Goal: Ask a question: Seek information or help from site administrators or community

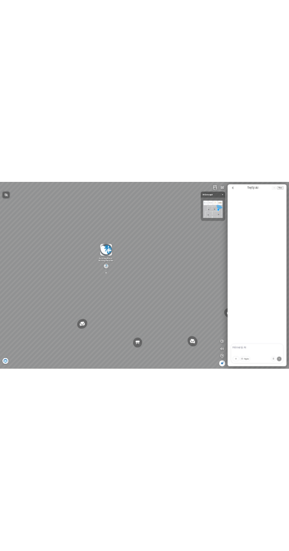
scroll to position [643, 0]
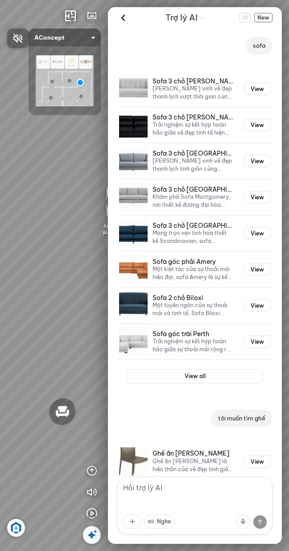
scroll to position [643, 0]
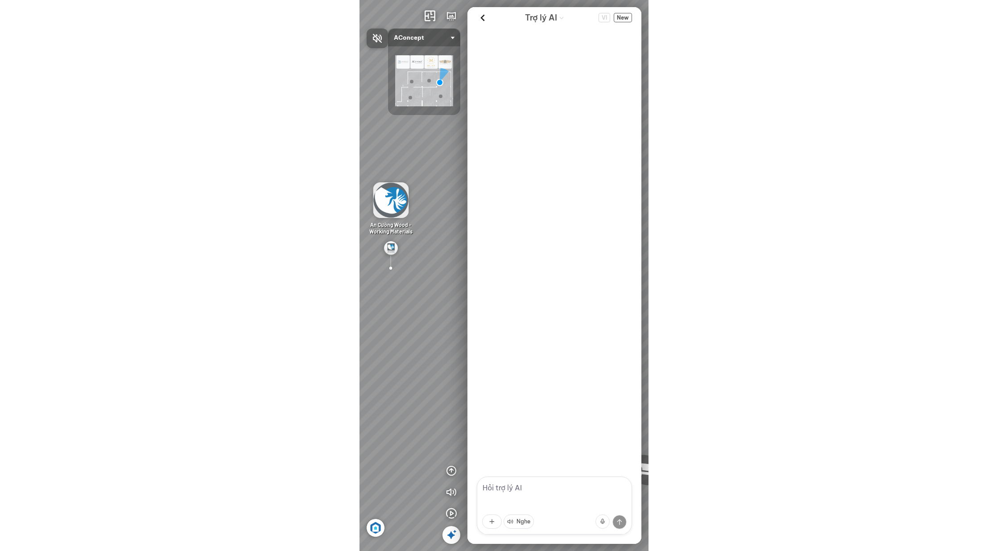
scroll to position [643, 0]
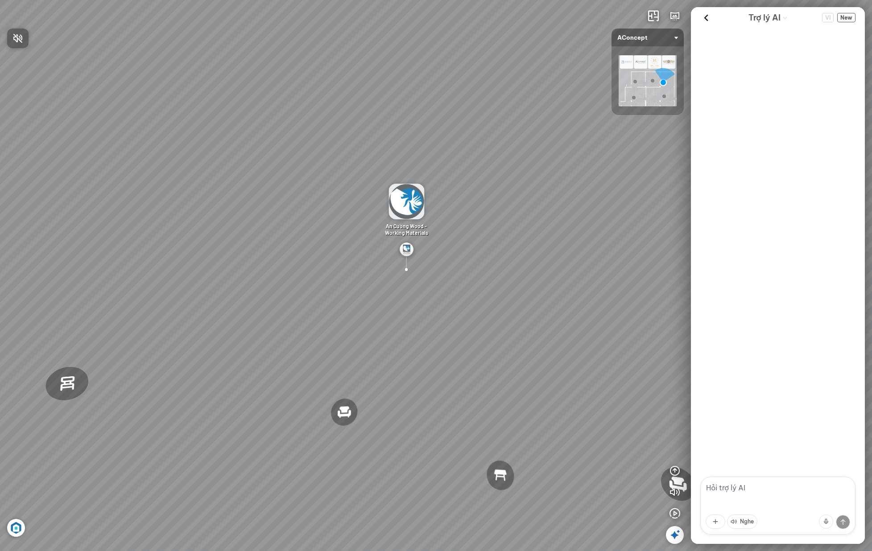
scroll to position [643, 0]
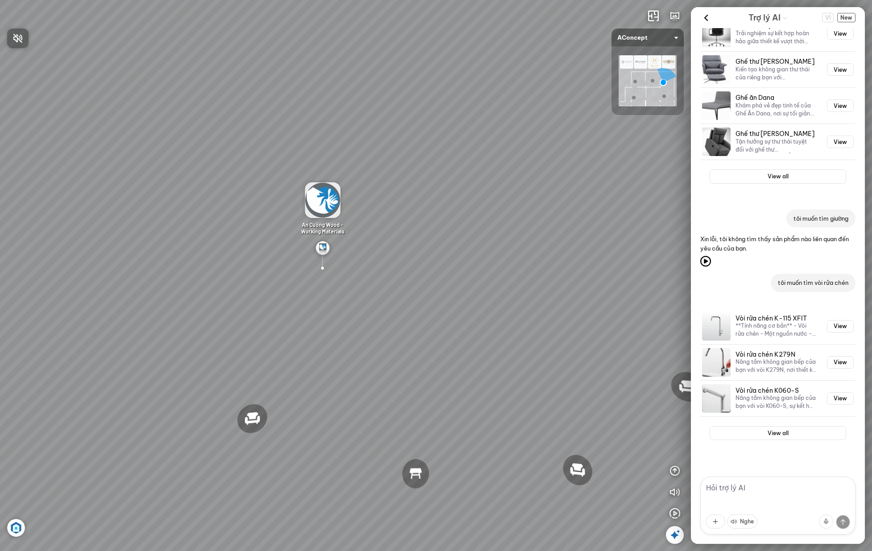
click at [849, 19] on div at bounding box center [436, 275] width 872 height 551
click at [849, 18] on span "New" at bounding box center [846, 17] width 18 height 9
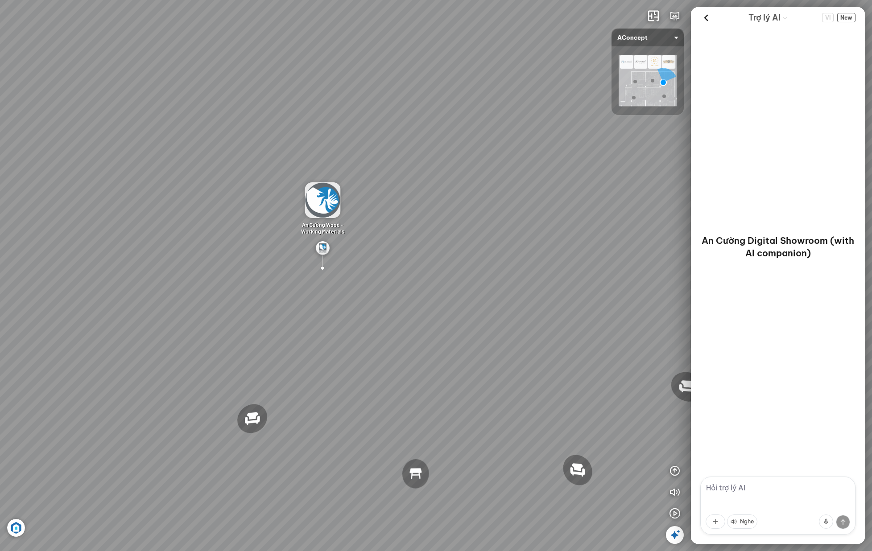
click at [758, 506] on textarea at bounding box center [777, 506] width 155 height 58
type textarea "g"
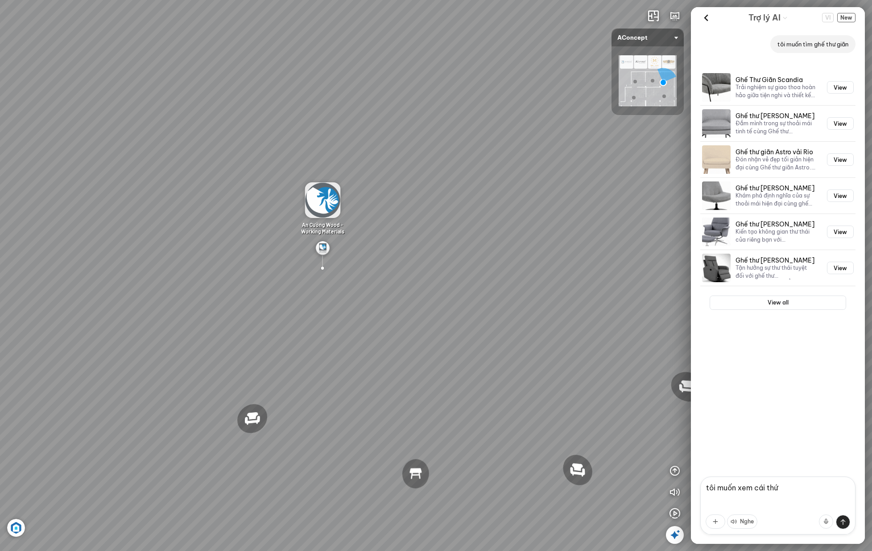
type textarea "tôi muốn xem cái thứ 3"
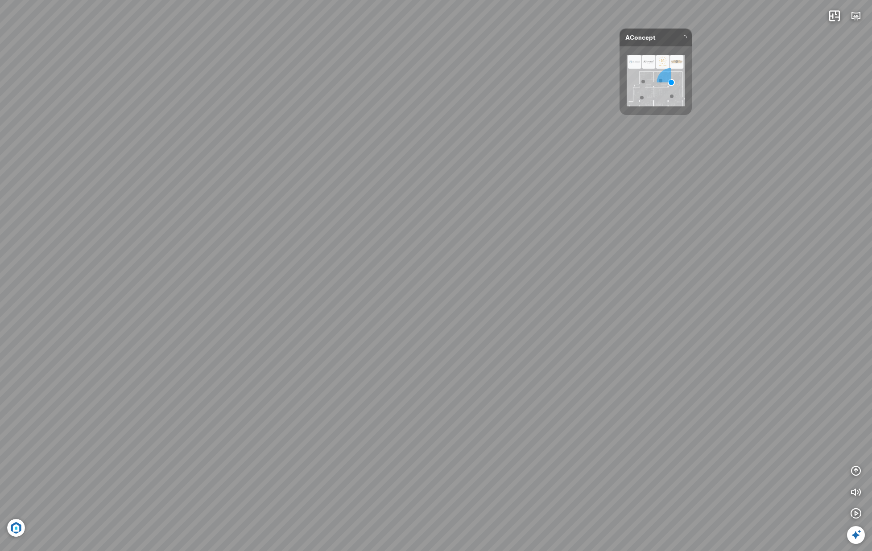
scroll to position [0, 6]
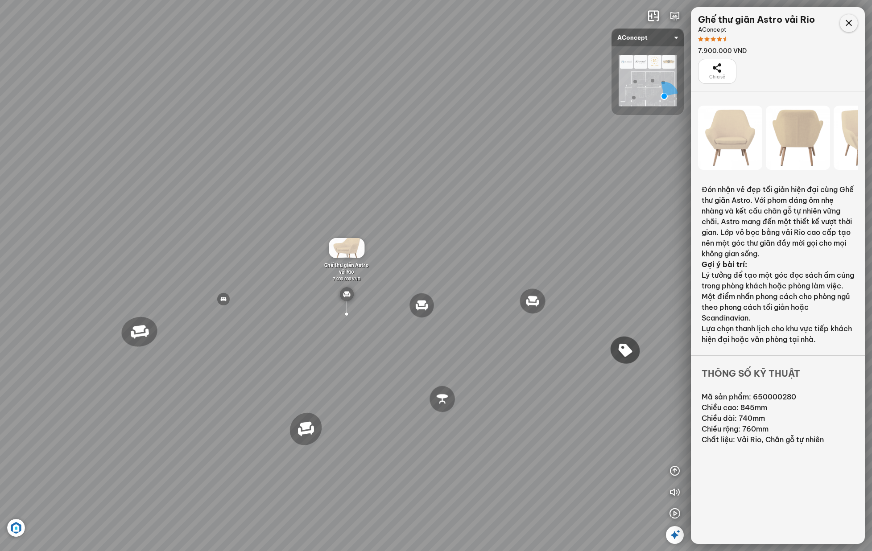
click at [843, 27] on icon at bounding box center [848, 23] width 11 height 11
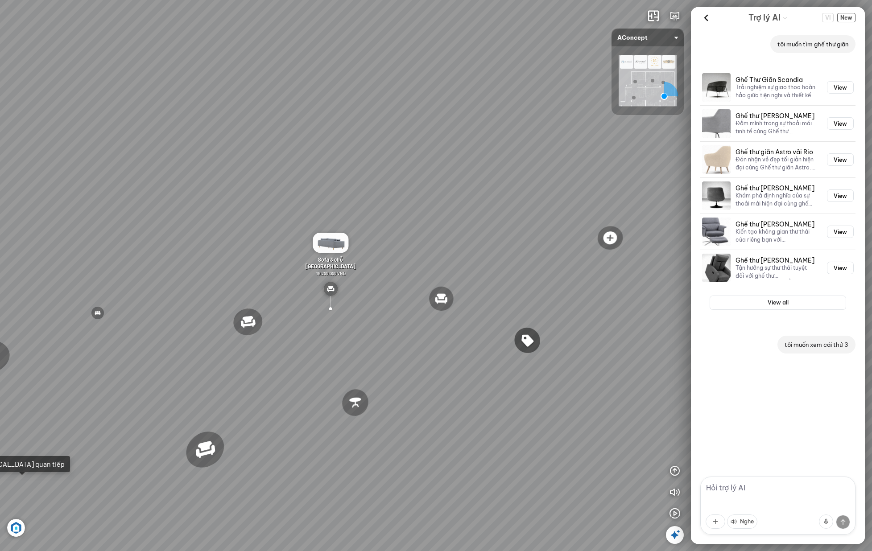
click at [770, 494] on textarea at bounding box center [777, 506] width 155 height 58
type textarea "a"
type textarea "bạn tư vấn giúp tôi được không?"
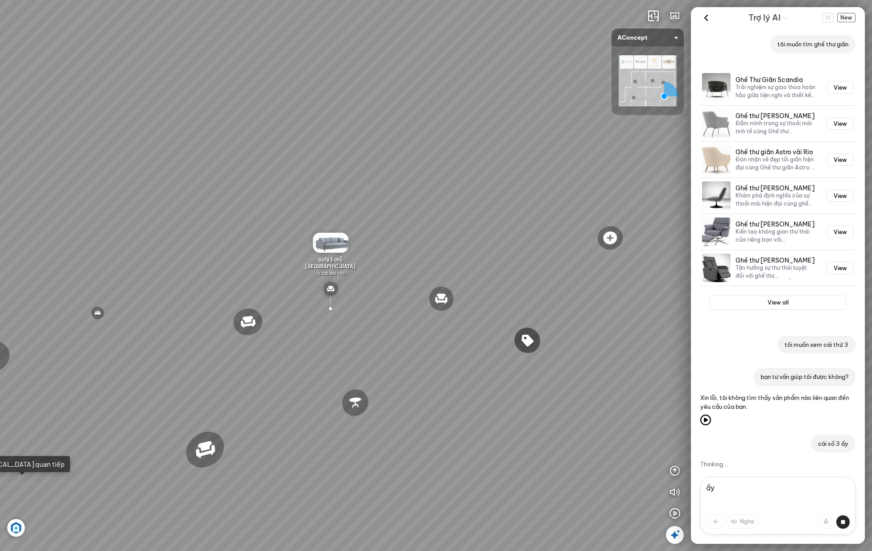
scroll to position [8, 0]
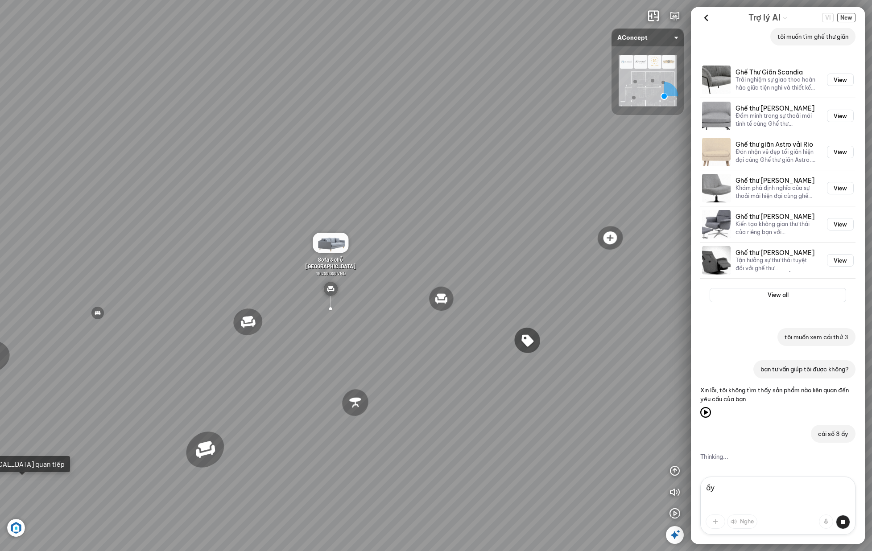
type textarea "ấ"
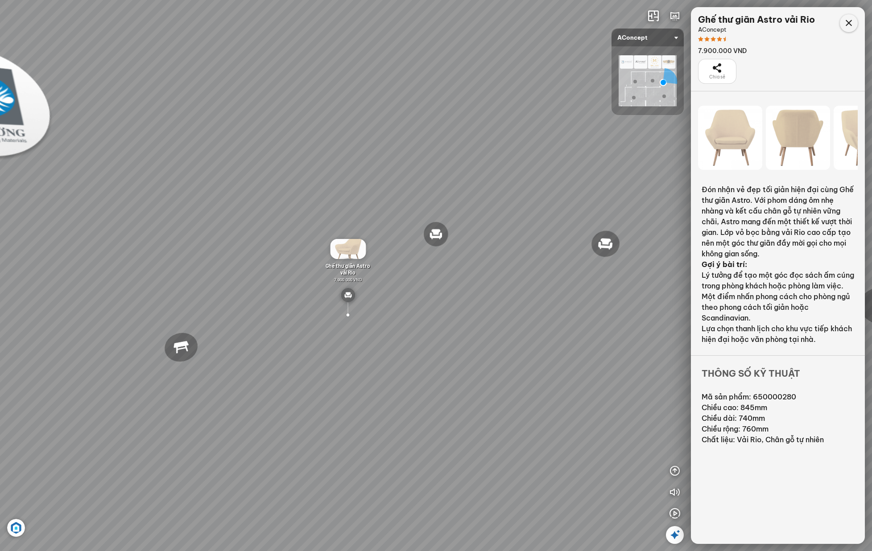
click at [850, 28] on icon at bounding box center [848, 23] width 11 height 11
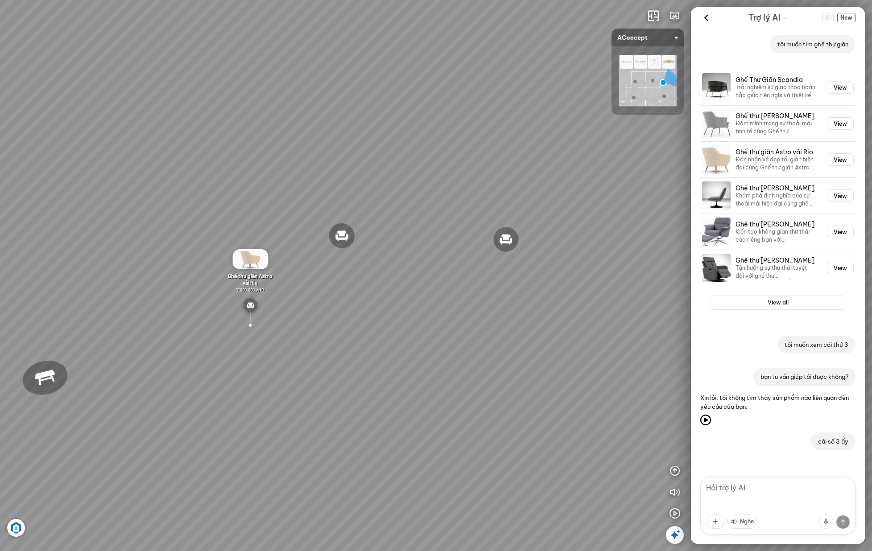
click at [753, 494] on textarea at bounding box center [777, 506] width 155 height 58
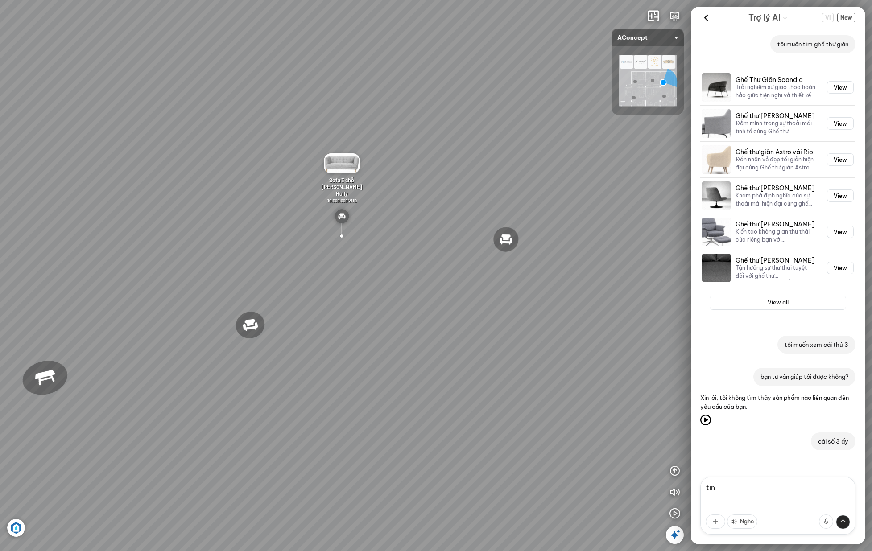
scroll to position [40, 0]
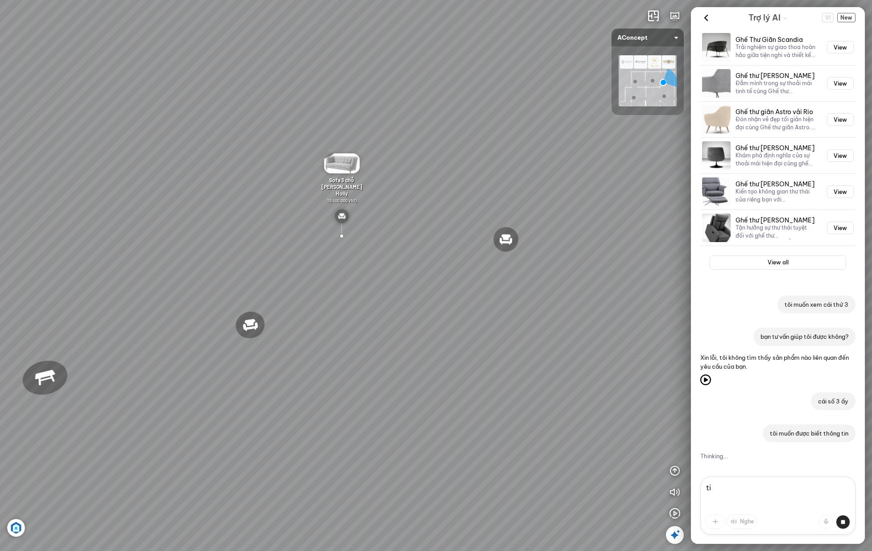
type textarea "t"
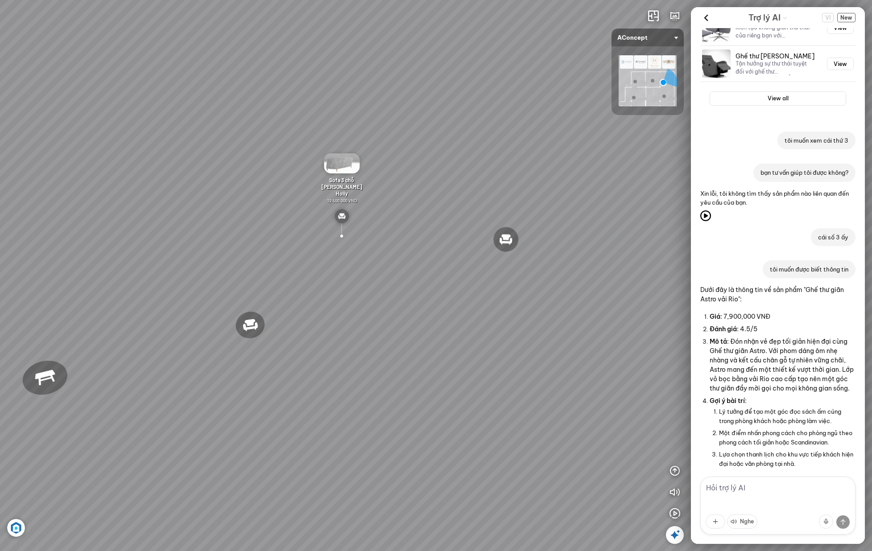
scroll to position [265, 0]
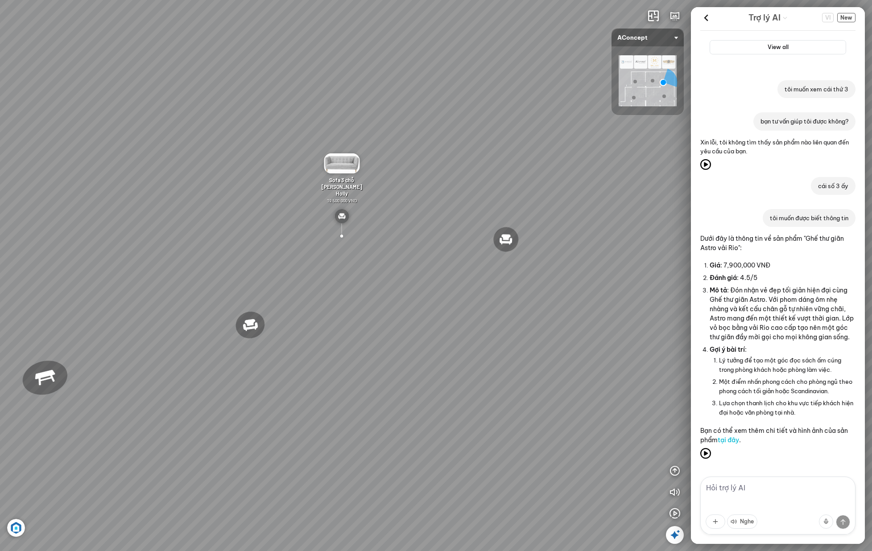
click at [758, 493] on textarea at bounding box center [777, 506] width 155 height 58
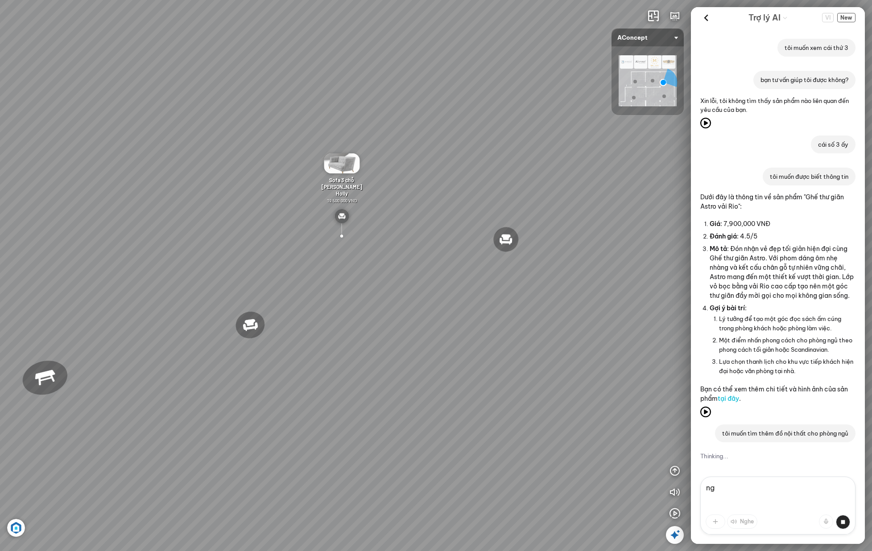
type textarea "n"
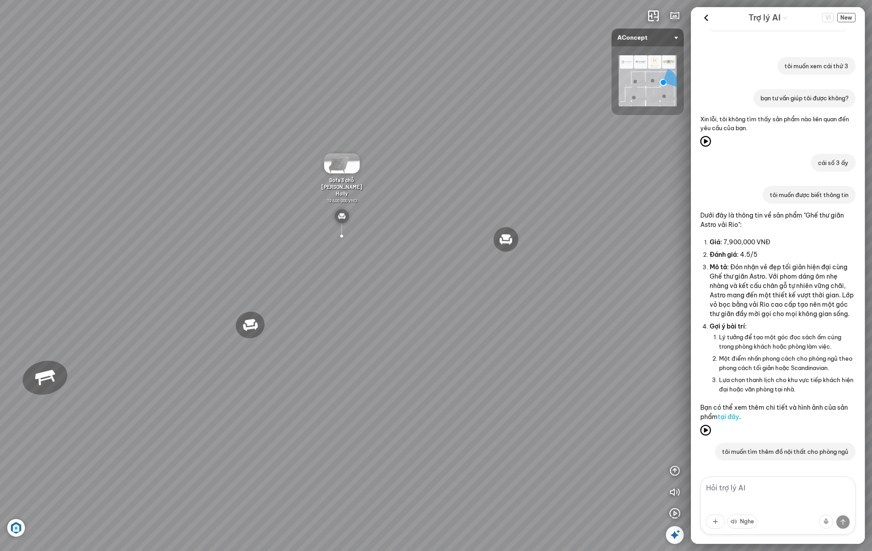
scroll to position [297, 0]
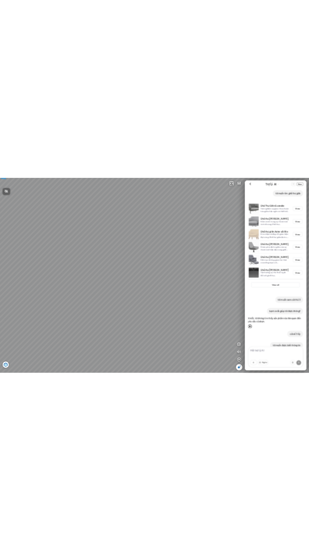
scroll to position [297, 0]
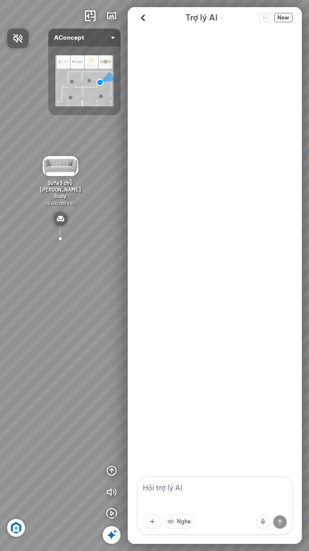
scroll to position [297, 0]
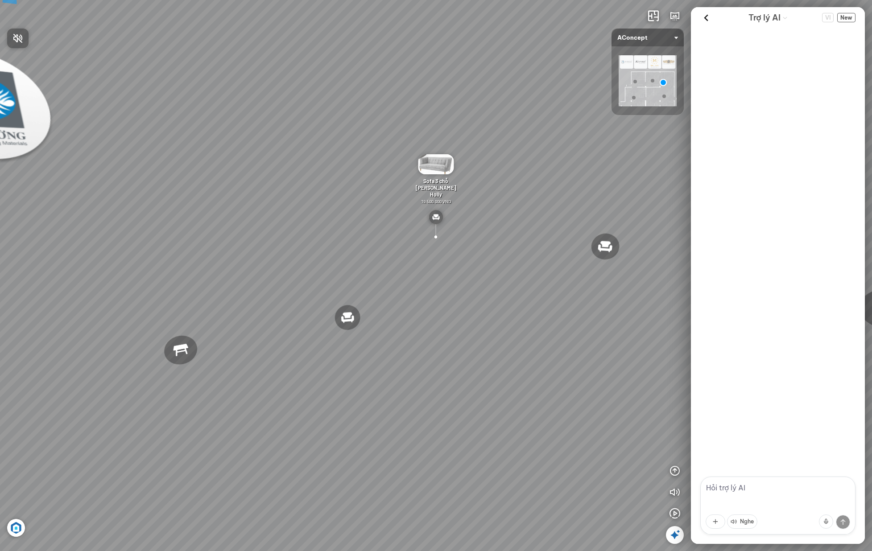
scroll to position [297, 0]
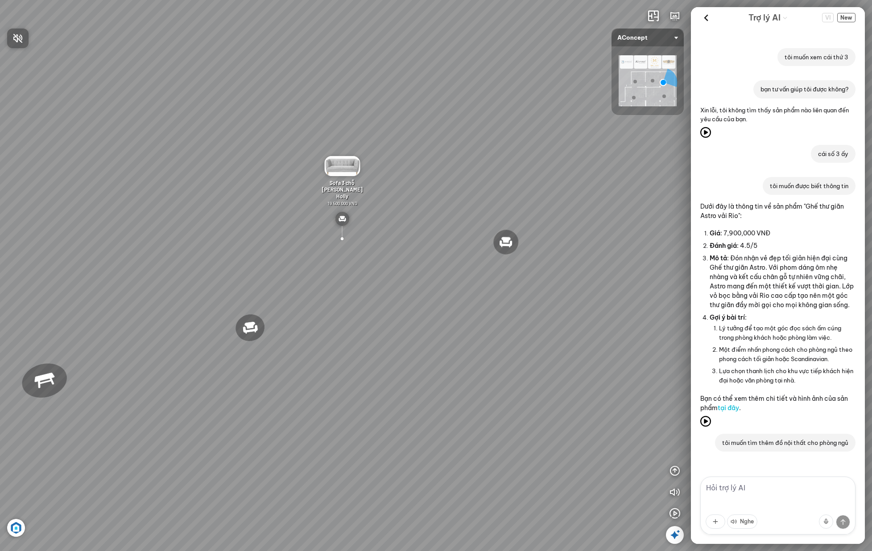
click at [848, 17] on div at bounding box center [436, 275] width 872 height 551
click at [848, 22] on div "VI New" at bounding box center [838, 18] width 33 height 14
click at [849, 18] on span "New" at bounding box center [846, 17] width 18 height 9
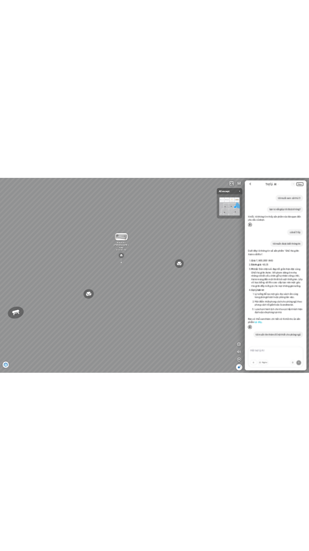
scroll to position [0, 0]
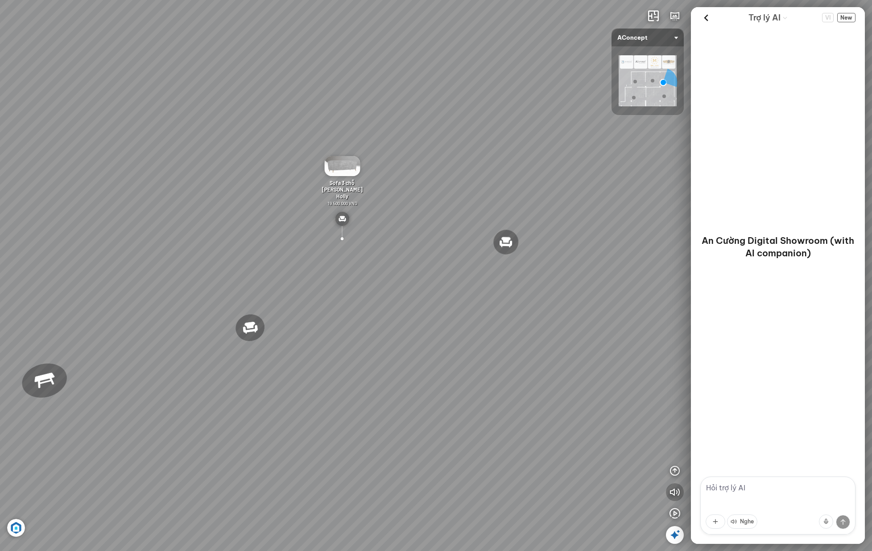
click at [676, 494] on icon "button" at bounding box center [674, 492] width 11 height 11
click at [773, 486] on textarea at bounding box center [777, 506] width 155 height 58
type textarea "c"
type textarea "xin chào tôi muốn tìm giải pháp nội thất cho phòng khách"
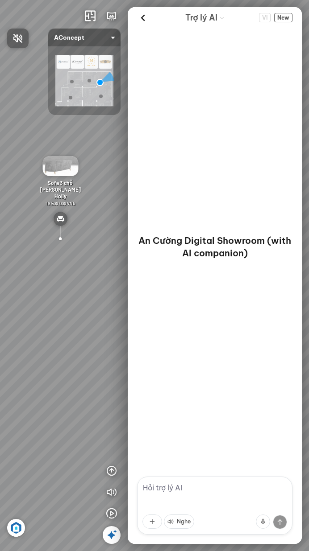
click at [181, 484] on div at bounding box center [154, 275] width 309 height 551
click at [181, 484] on textarea at bounding box center [214, 506] width 155 height 58
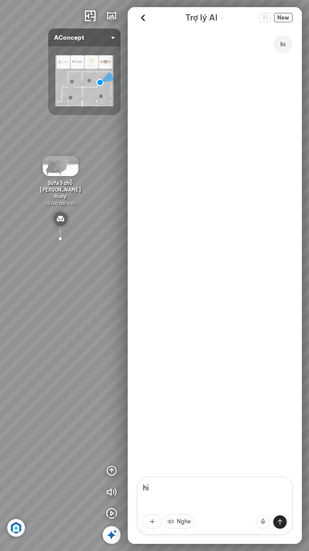
type textarea "hi"
click at [252, 483] on textarea at bounding box center [214, 506] width 155 height 58
click at [109, 492] on icon "button" at bounding box center [111, 492] width 11 height 11
click at [156, 488] on textarea at bounding box center [214, 506] width 155 height 58
type textarea "hi"
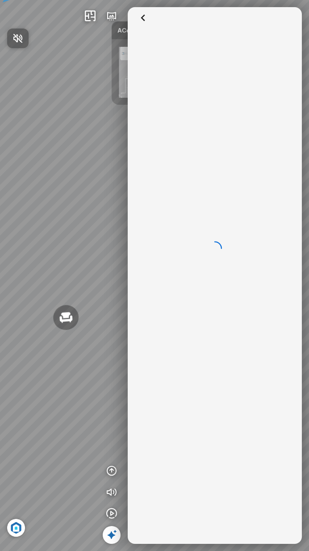
click at [308, 292] on html "Đèn [PERSON_NAME] 5.300.000 VND Giường ngủ Palima 19.000.000 VND Ghế thư giãn N…" at bounding box center [154, 275] width 309 height 551
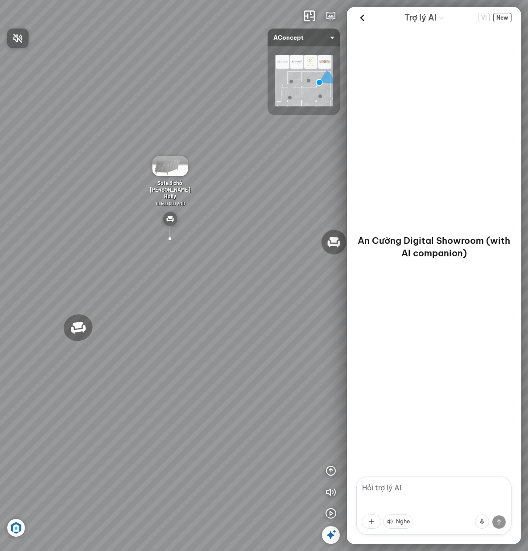
click at [308, 486] on div at bounding box center [264, 275] width 528 height 551
click at [308, 486] on textarea at bounding box center [433, 506] width 155 height 58
click at [308, 495] on icon "button" at bounding box center [330, 492] width 11 height 11
click at [308, 491] on textarea at bounding box center [433, 506] width 155 height 58
type textarea "hi"
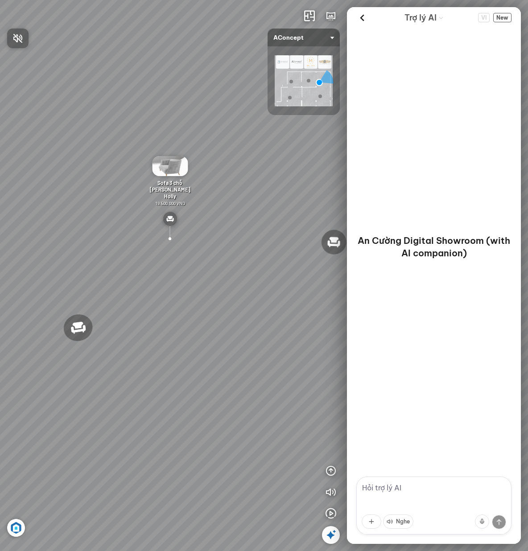
click at [407, 496] on div at bounding box center [264, 275] width 528 height 551
click at [408, 490] on textarea at bounding box center [433, 506] width 155 height 58
type textarea "hi"
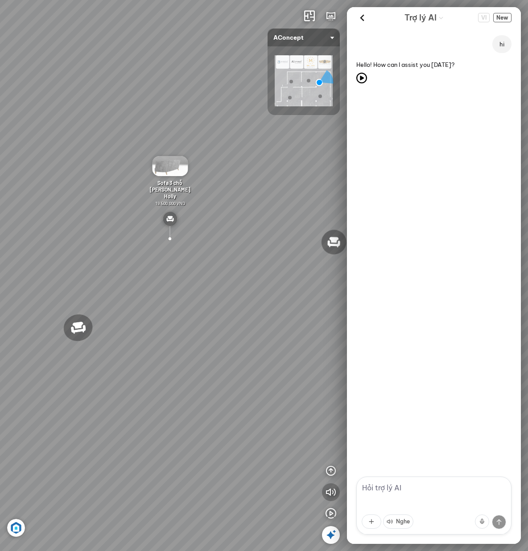
click at [336, 492] on button "button" at bounding box center [331, 492] width 18 height 18
click at [409, 494] on textarea at bounding box center [433, 506] width 155 height 58
type textarea "c"
type textarea "o"
type textarea "tôi muốn tìm giải pháp nội thất cho phong khách"
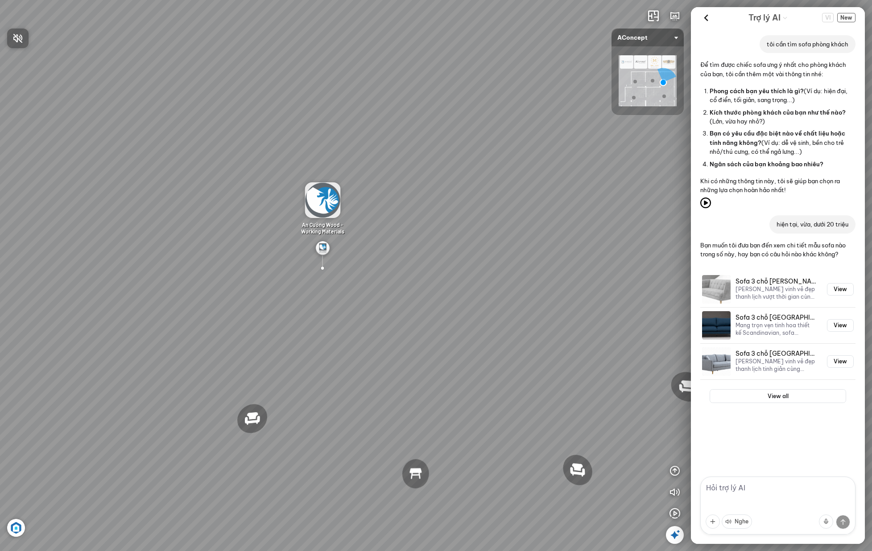
click at [753, 488] on div at bounding box center [436, 275] width 872 height 551
click at [845, 16] on span "New" at bounding box center [846, 17] width 18 height 9
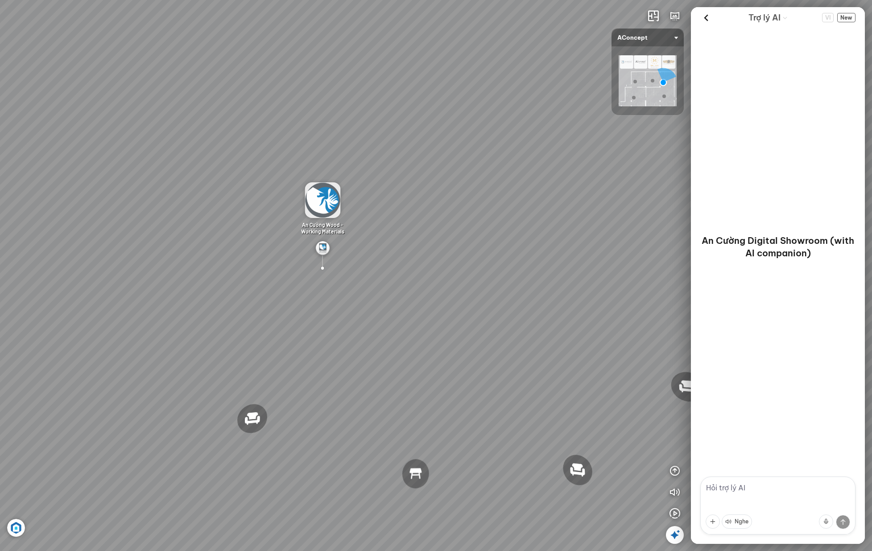
click at [736, 486] on textarea at bounding box center [777, 506] width 155 height 58
type textarea "hi"
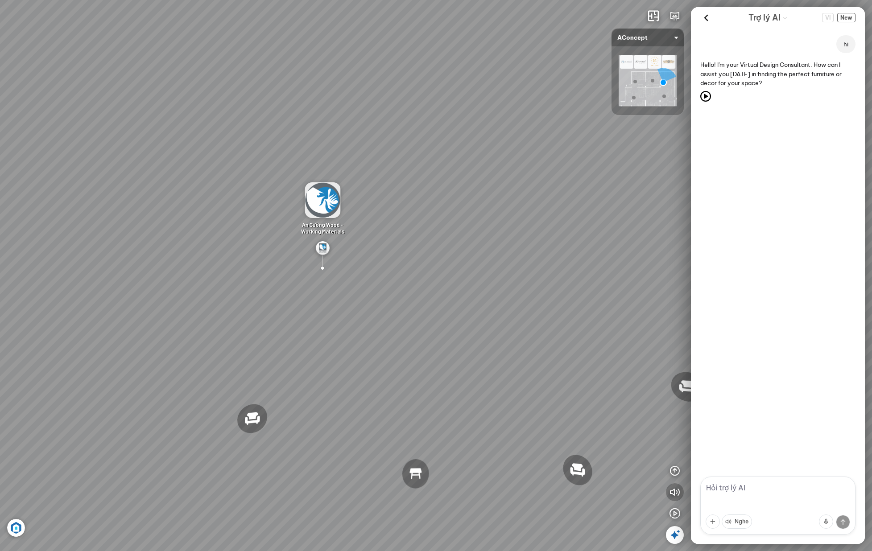
click at [674, 494] on icon "button" at bounding box center [674, 492] width 11 height 11
click at [741, 487] on textarea at bounding box center [777, 506] width 155 height 58
type textarea "t"
type textarea "tôi muốn tìm giải pháp nội thất phòng khách"
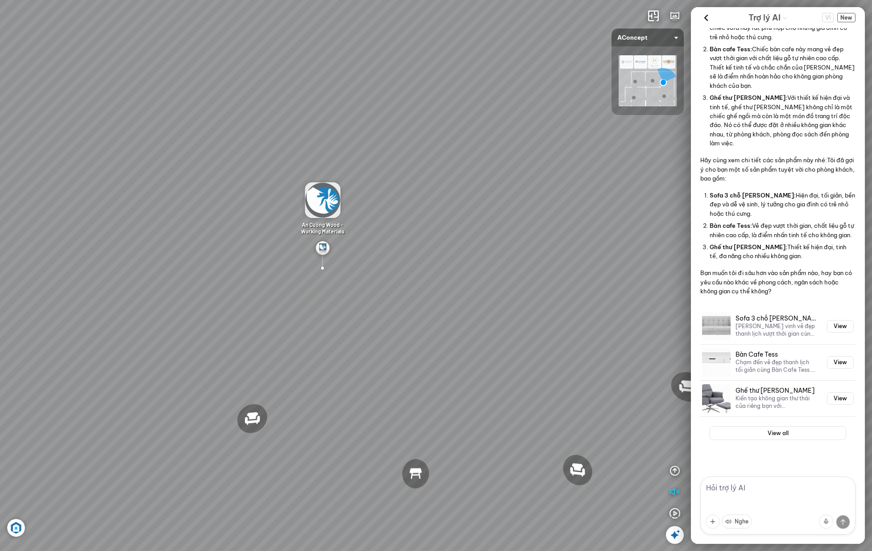
scroll to position [169, 0]
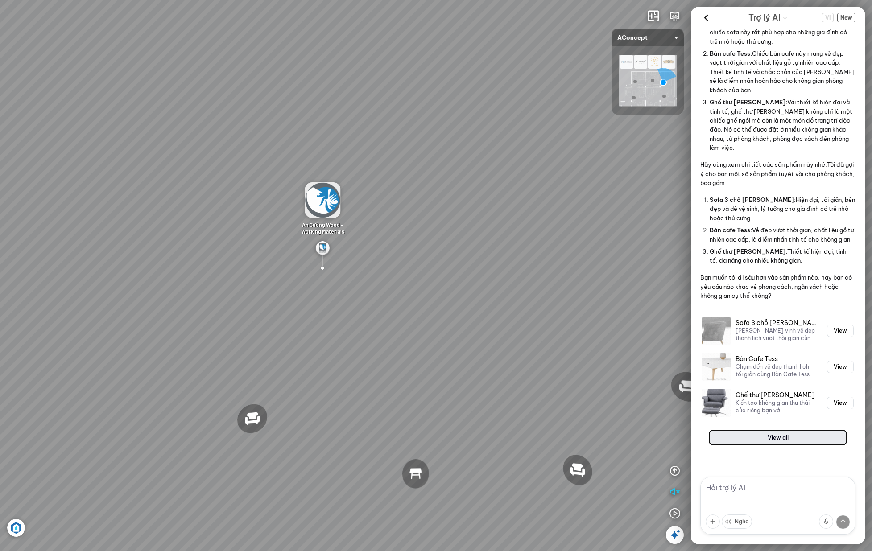
click at [783, 445] on button "View all" at bounding box center [777, 438] width 136 height 14
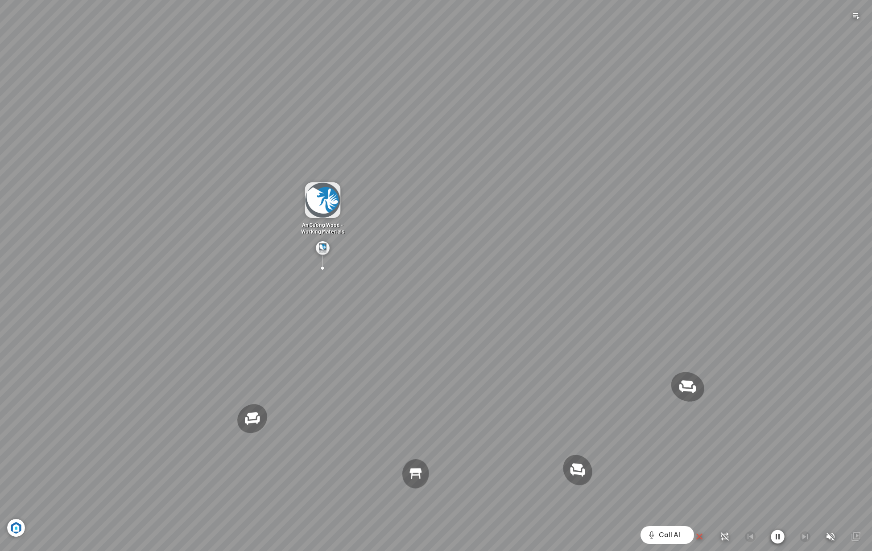
scroll to position [2418, 0]
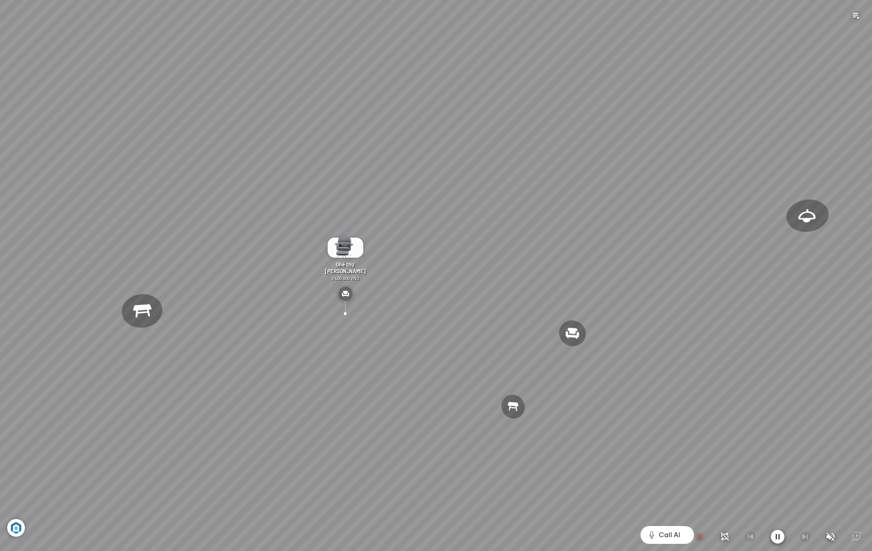
scroll to position [191, 0]
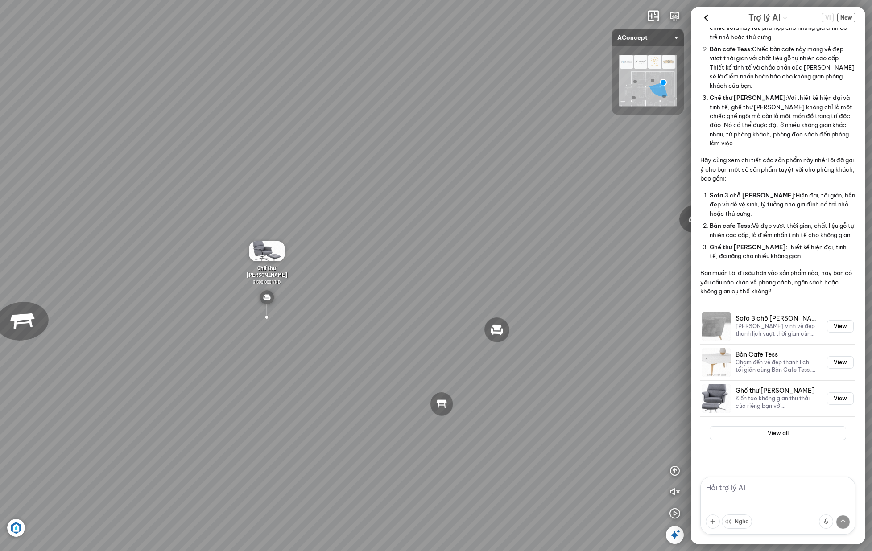
click at [791, 484] on textarea at bounding box center [777, 506] width 155 height 58
type textarea "tổn"
type textarea "giá khoảng bao nhiêu ạ"
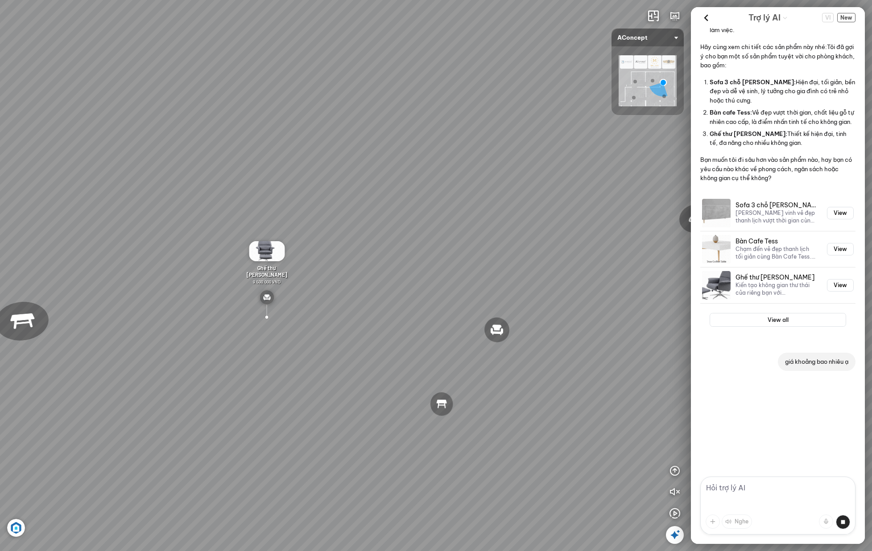
scroll to position [323, 0]
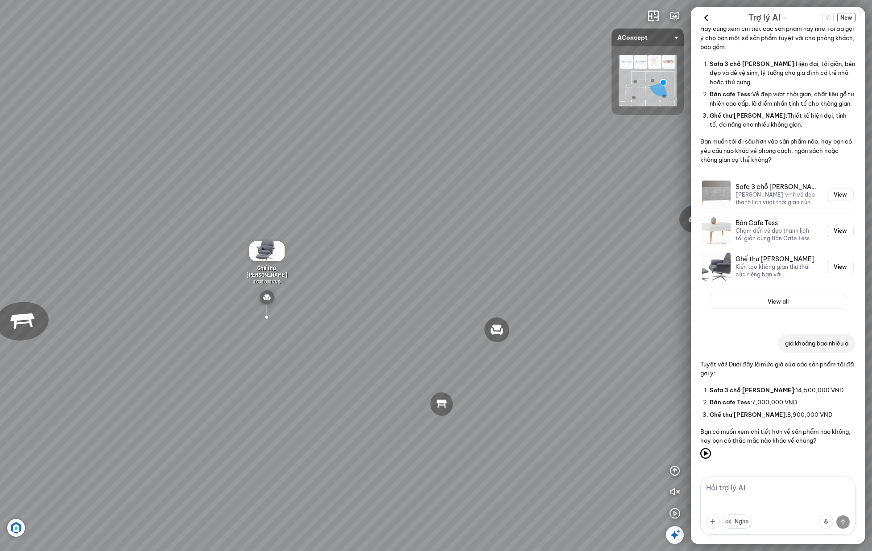
type textarea "t"
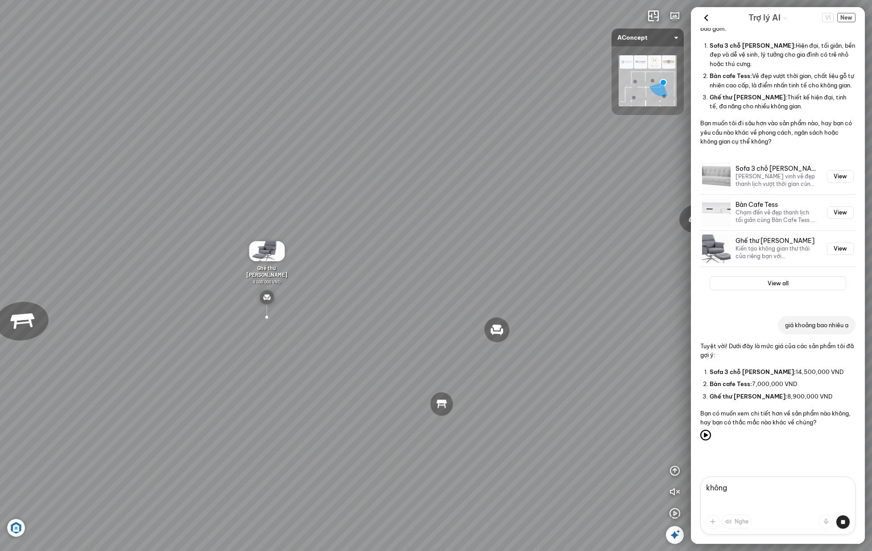
scroll to position [364, 0]
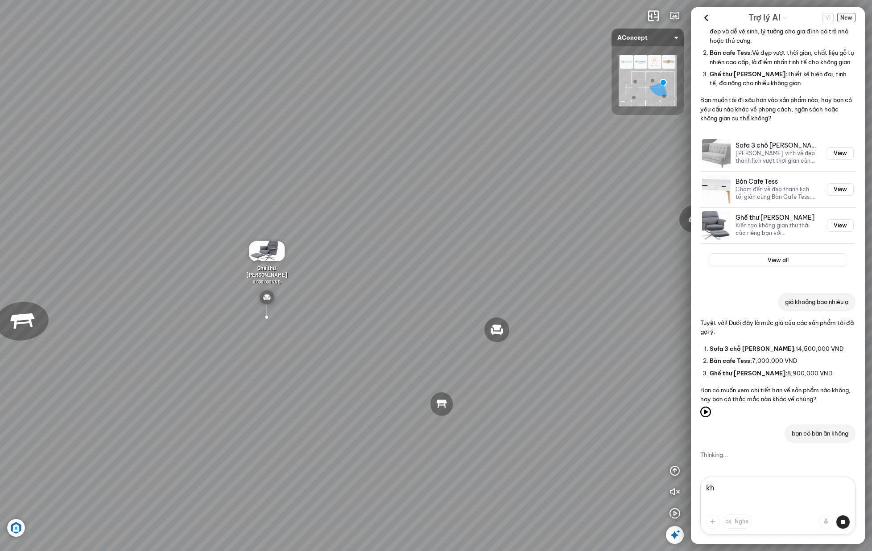
type textarea "k"
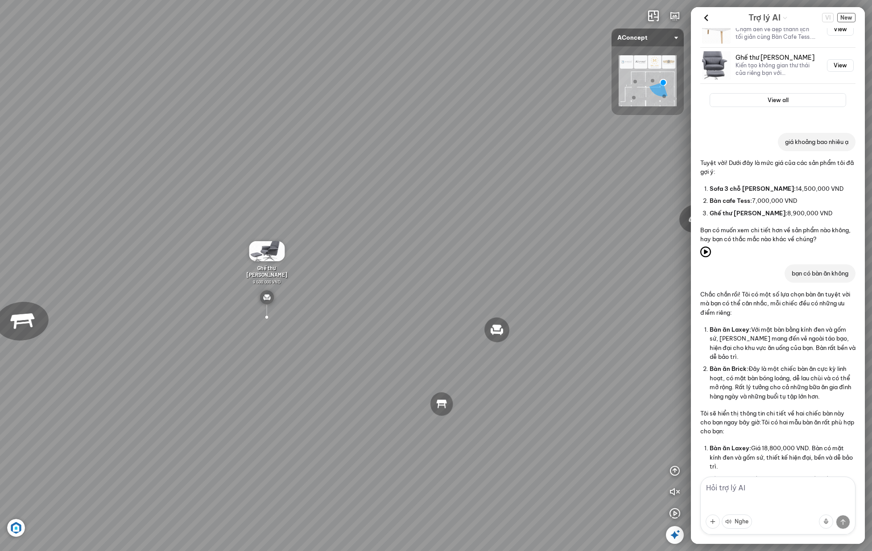
scroll to position [720, 0]
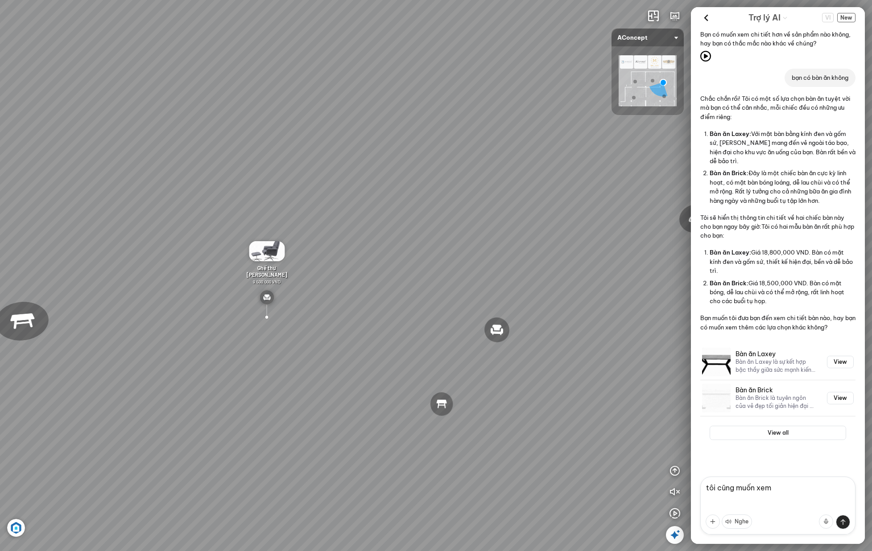
type textarea "tôi cũng muốn xem"
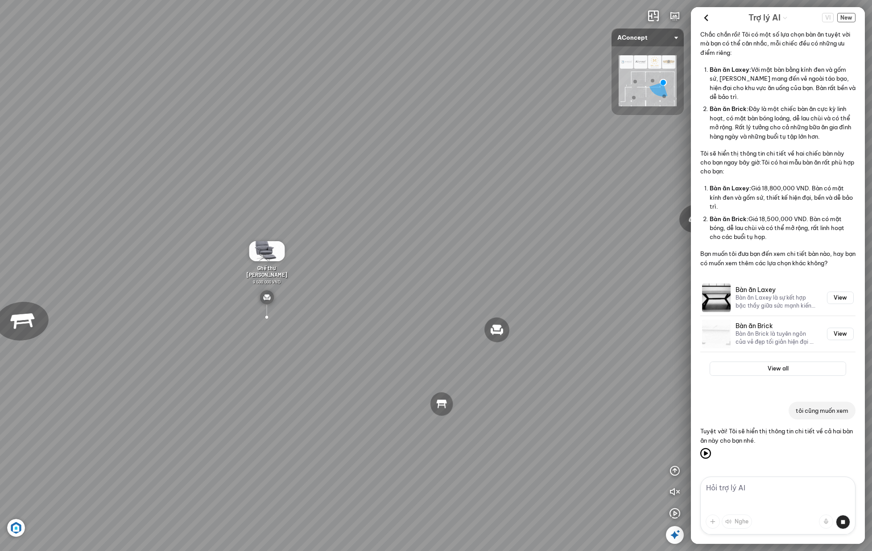
scroll to position [1031, 0]
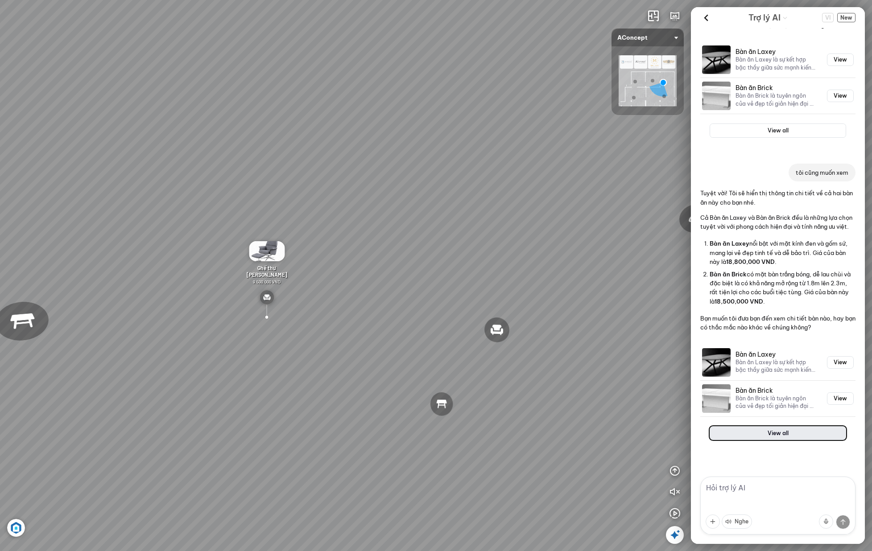
click at [823, 432] on button "View all" at bounding box center [777, 433] width 136 height 14
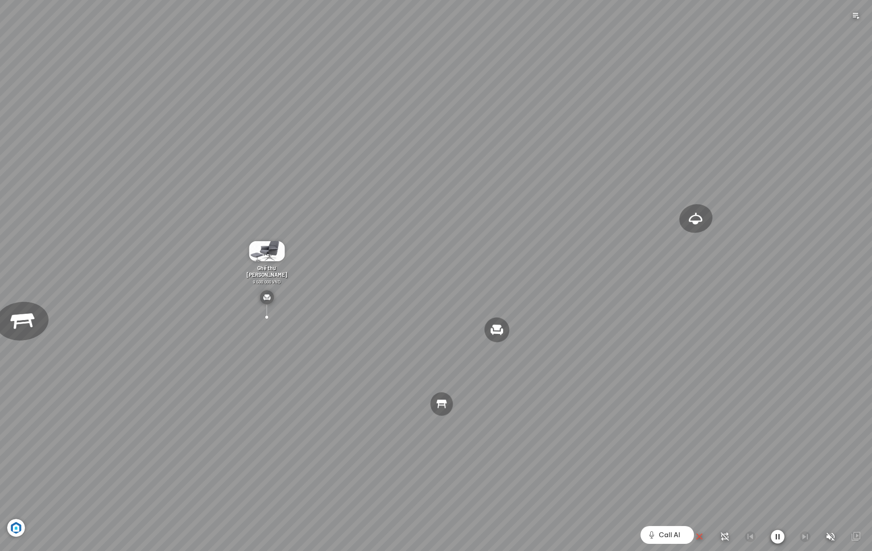
scroll to position [19369, 0]
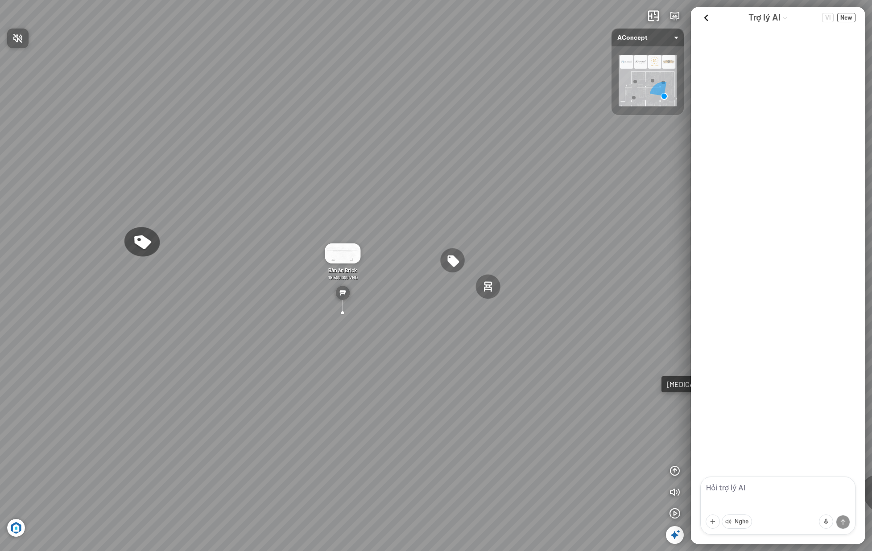
scroll to position [1031, 0]
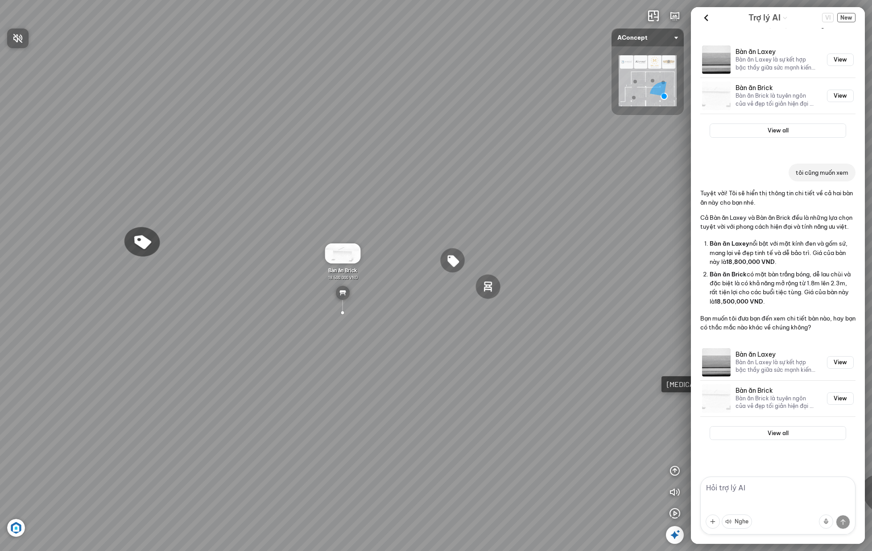
click at [778, 242] on div at bounding box center [436, 275] width 872 height 551
drag, startPoint x: 777, startPoint y: 249, endPoint x: 785, endPoint y: 310, distance: 61.1
click at [785, 310] on div "Tuyệt vời! Tôi sẽ hiển thị thông tin chi tiết về cả hai bàn ăn này cho bạn nhé.…" at bounding box center [777, 260] width 155 height 143
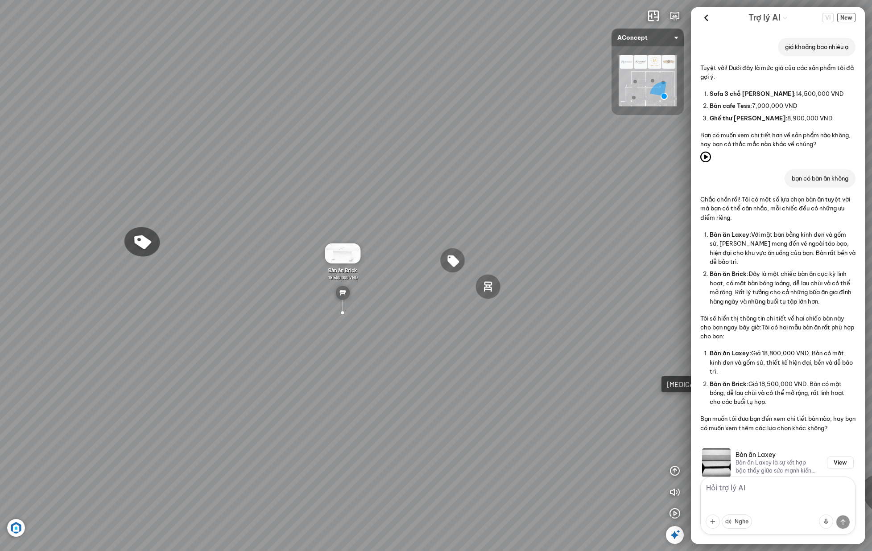
scroll to position [0, 0]
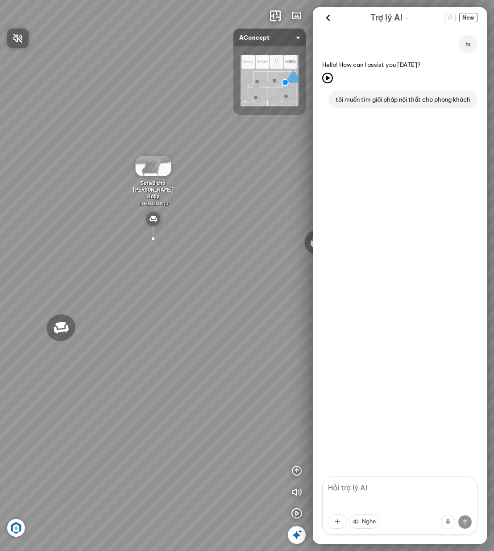
click at [373, 487] on div at bounding box center [247, 275] width 494 height 551
click at [373, 487] on textarea at bounding box center [399, 506] width 155 height 58
type textarea "c"
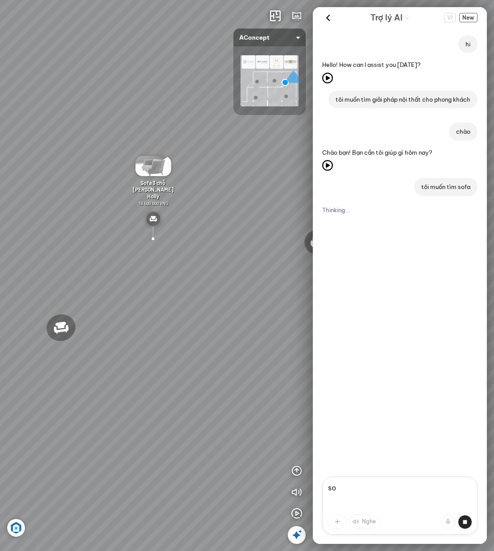
type textarea "s"
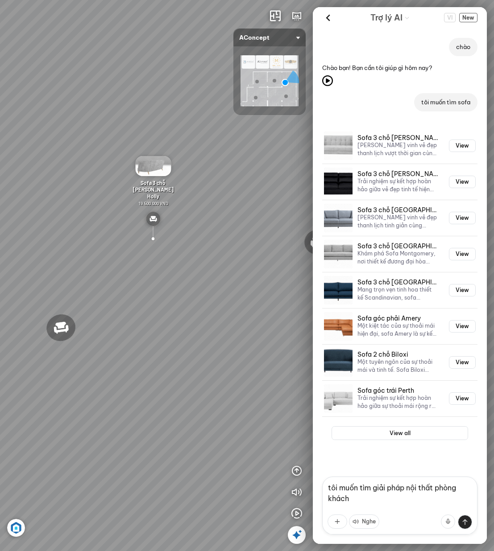
type textarea "tôi muốn tìm giải pháp nội thất phòng khách"
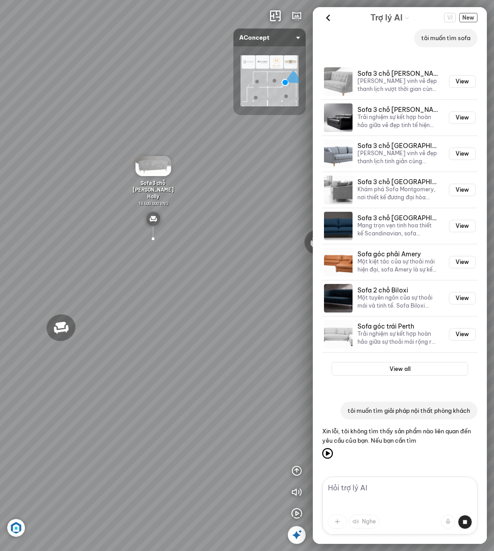
scroll to position [167, 0]
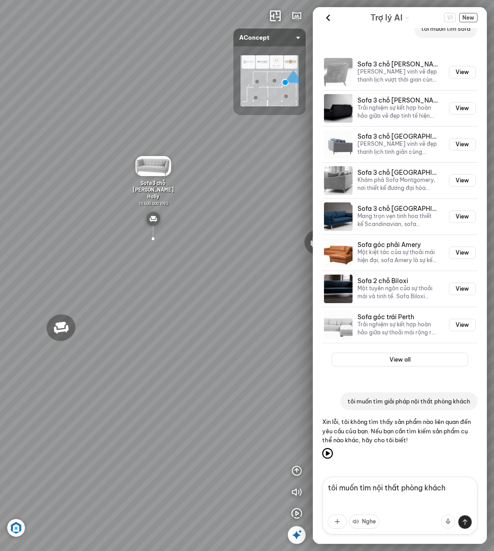
type textarea "tôi muốn tìm nội thất phòng khách"
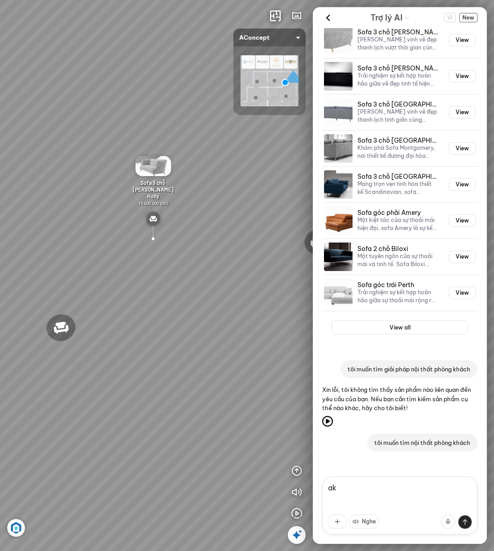
scroll to position [241, 0]
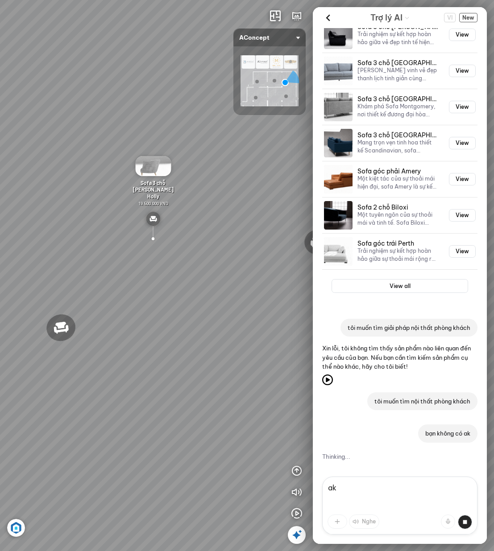
type textarea "a"
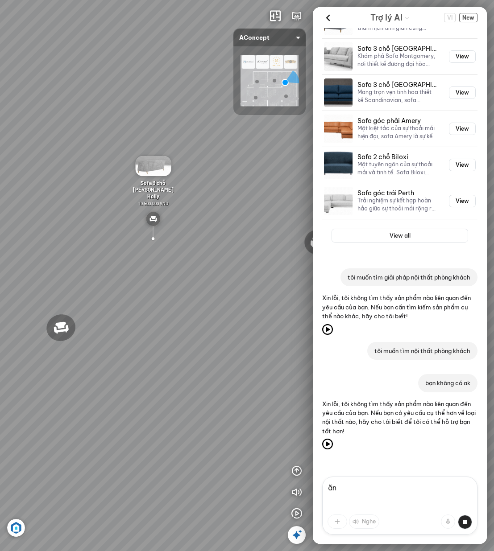
scroll to position [324, 0]
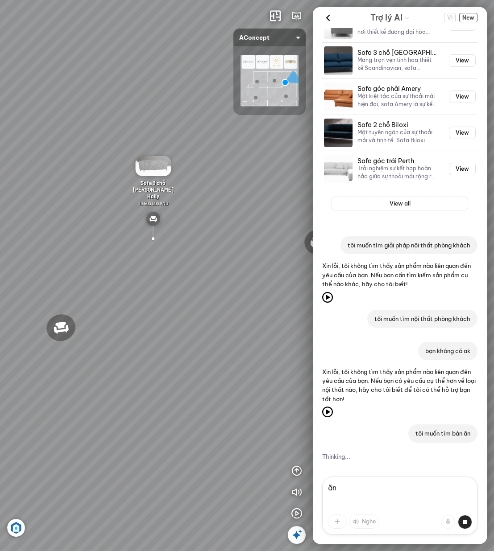
type textarea "ă"
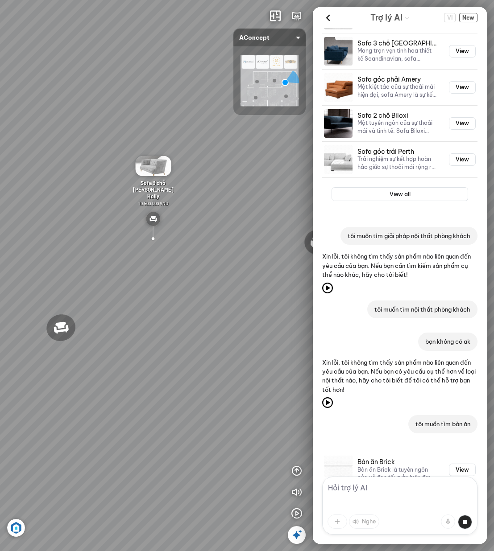
scroll to position [511, 0]
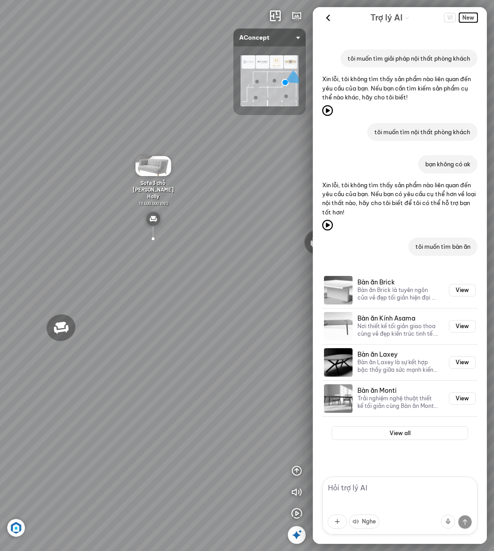
click at [469, 18] on span "New" at bounding box center [468, 17] width 18 height 9
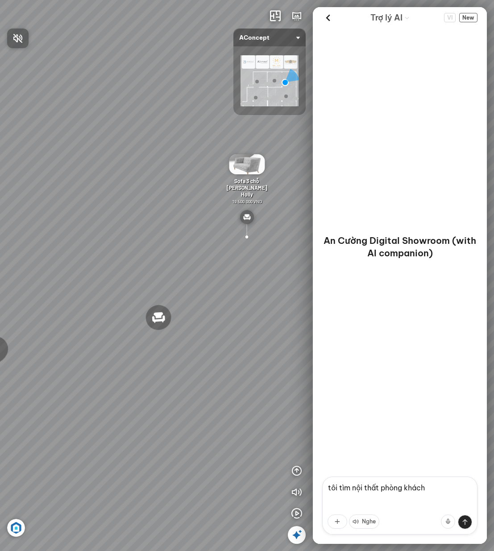
type textarea "tôi tìm nội thất phòng khách"
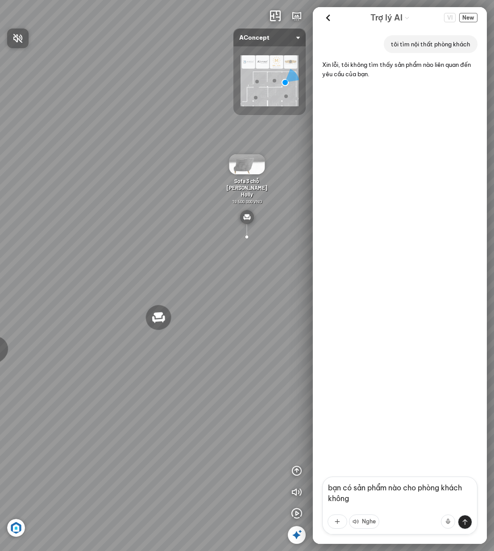
type textarea "bạn có sản phẩm nào cho phòng khách không?"
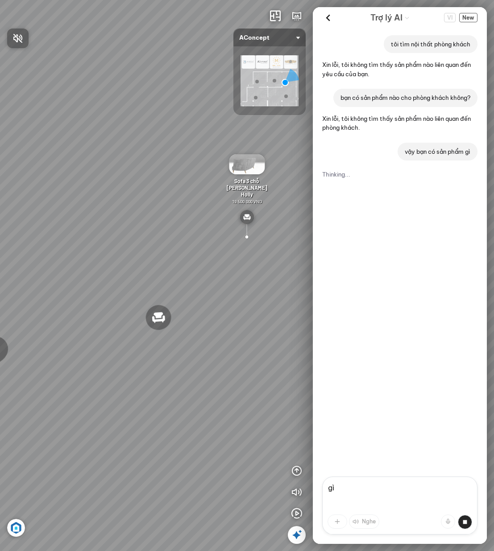
type textarea "g"
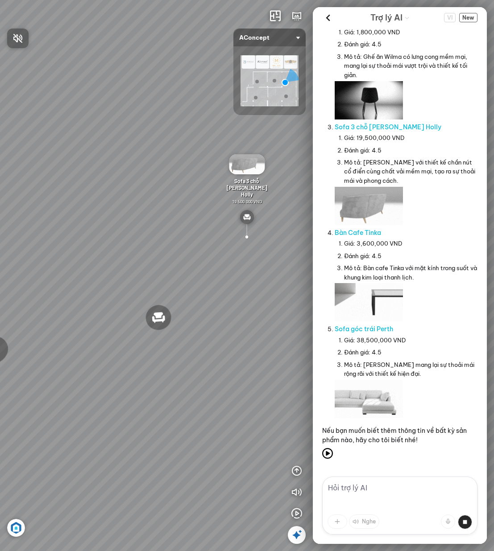
scroll to position [2382, 0]
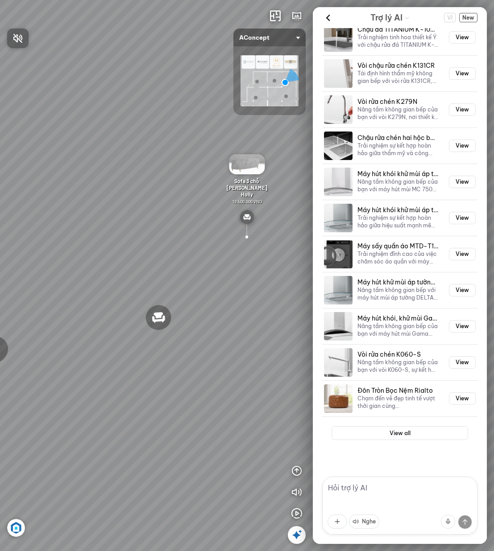
click at [466, 455] on div at bounding box center [247, 275] width 494 height 551
click at [394, 501] on textarea at bounding box center [399, 506] width 155 height 58
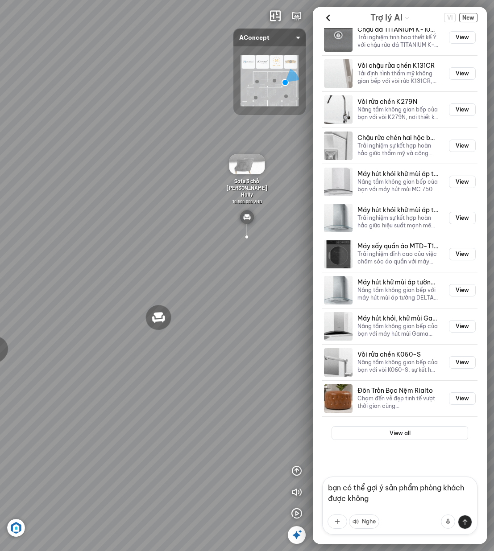
type textarea "bạn có thể gợi ý sản phẩm phòng khách được không?"
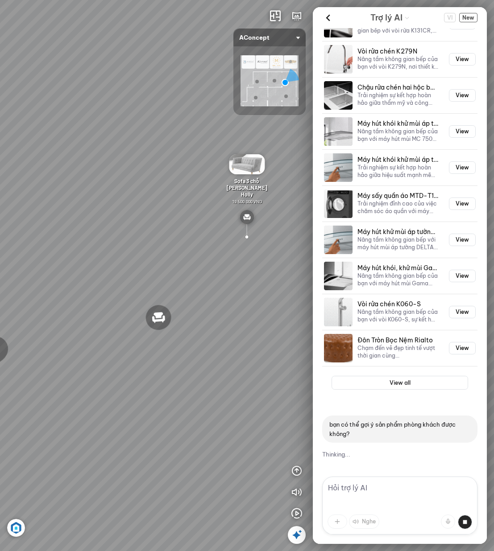
scroll to position [2463, 0]
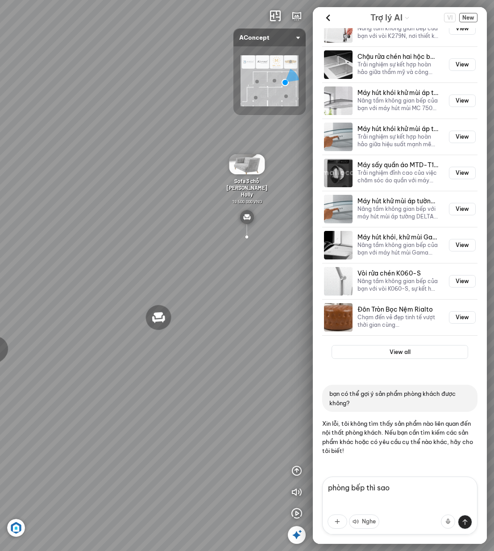
type textarea "sao"
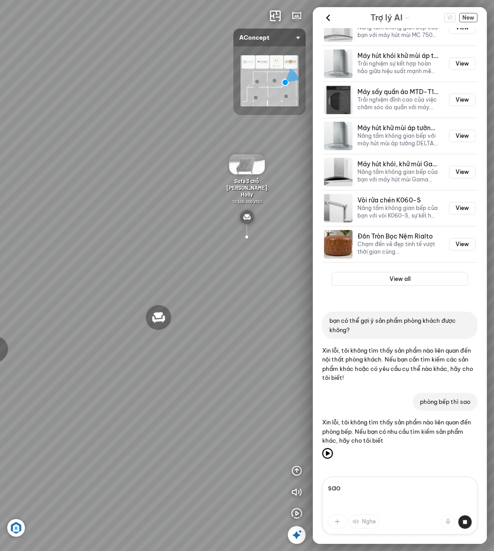
scroll to position [2526, 0]
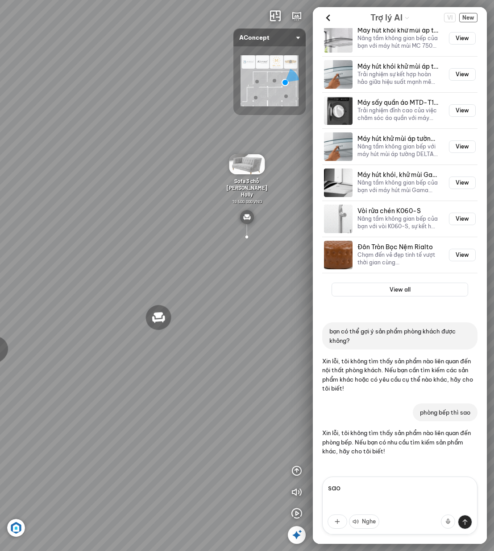
click at [389, 495] on textarea "sao" at bounding box center [399, 506] width 155 height 58
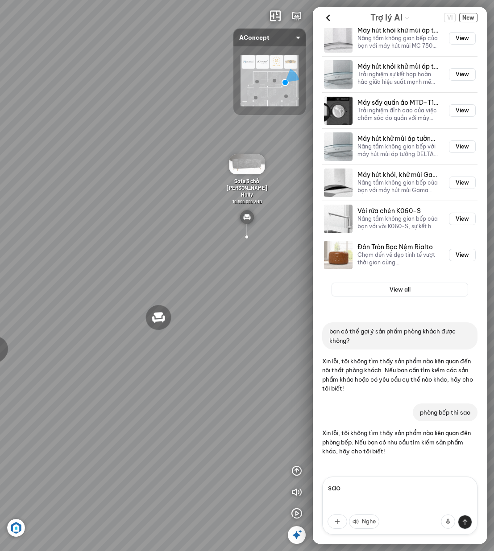
click at [389, 495] on textarea "sao" at bounding box center [399, 506] width 155 height 58
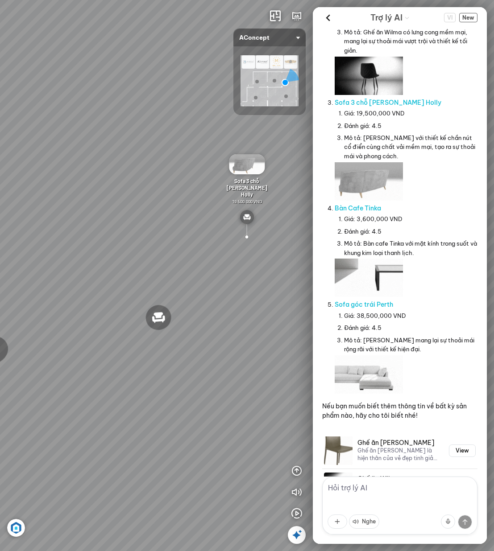
scroll to position [0, 0]
